Goal: Task Accomplishment & Management: Use online tool/utility

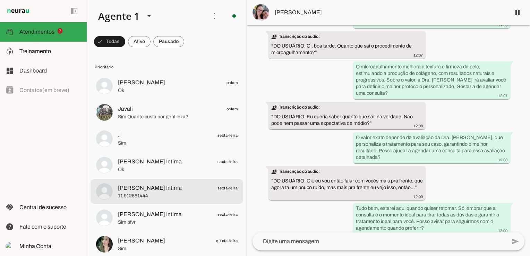
scroll to position [139, 0]
